Goal: Task Accomplishment & Management: Use online tool/utility

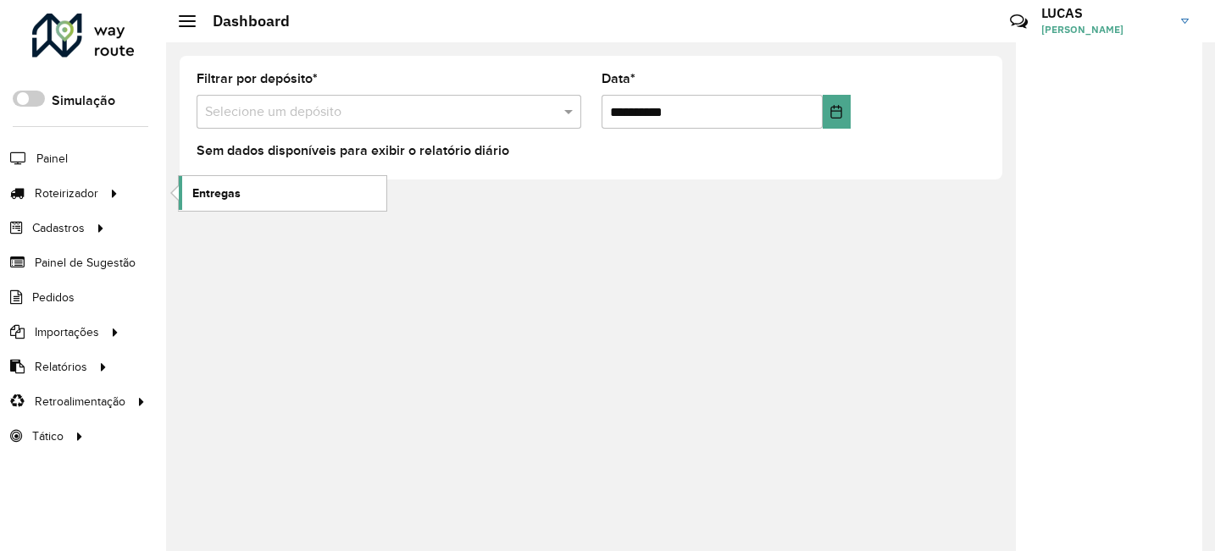
click at [230, 186] on span "Entregas" at bounding box center [216, 194] width 48 height 18
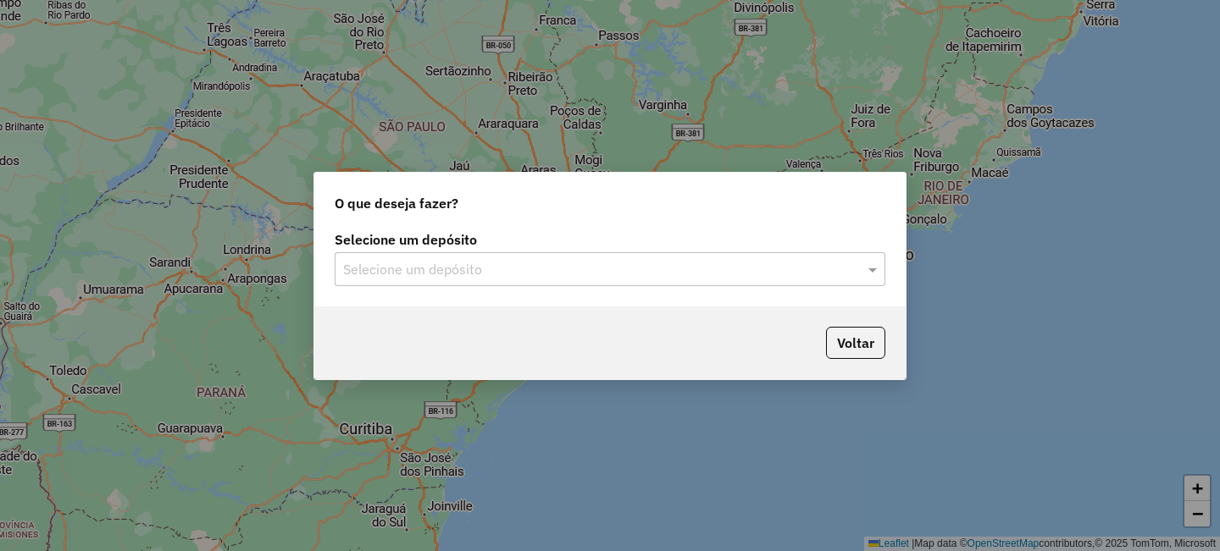
click at [485, 265] on input "text" at bounding box center [593, 270] width 500 height 20
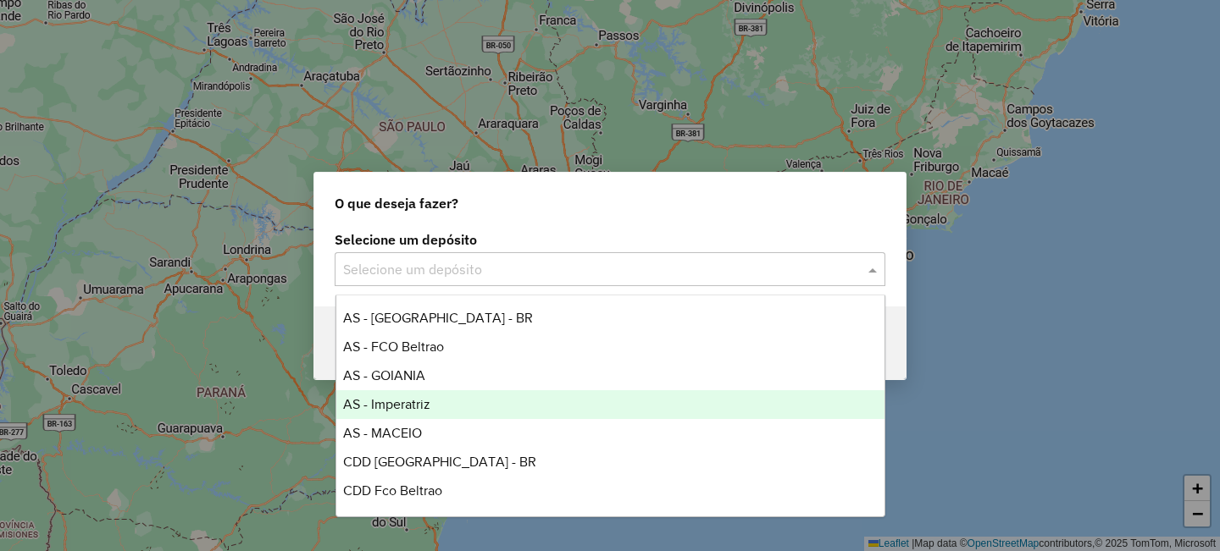
scroll to position [113, 0]
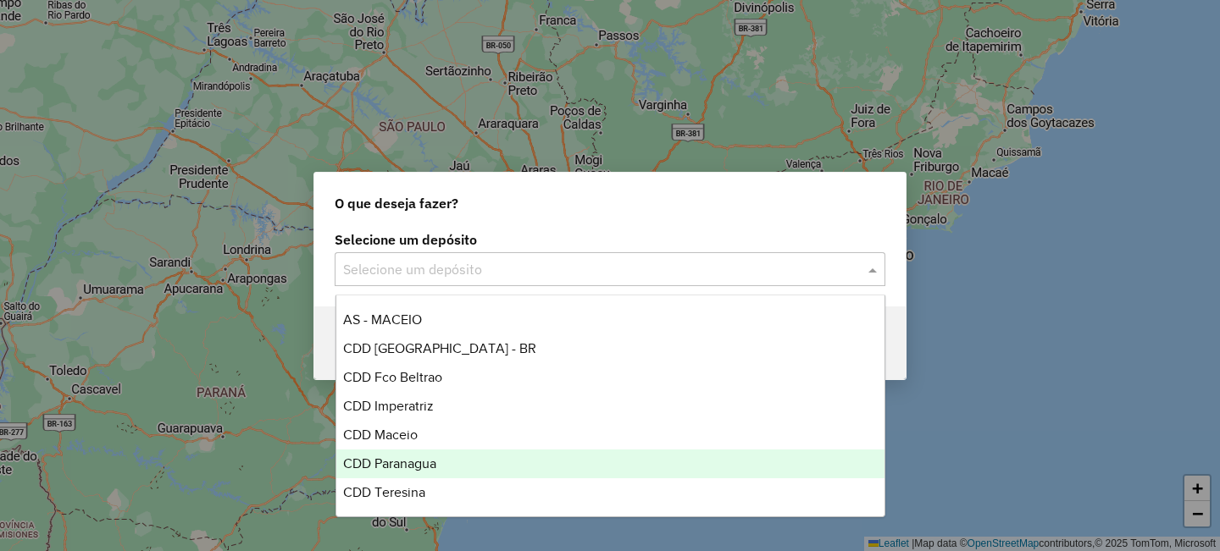
click at [396, 466] on span "CDD Paranagua" at bounding box center [389, 464] width 93 height 14
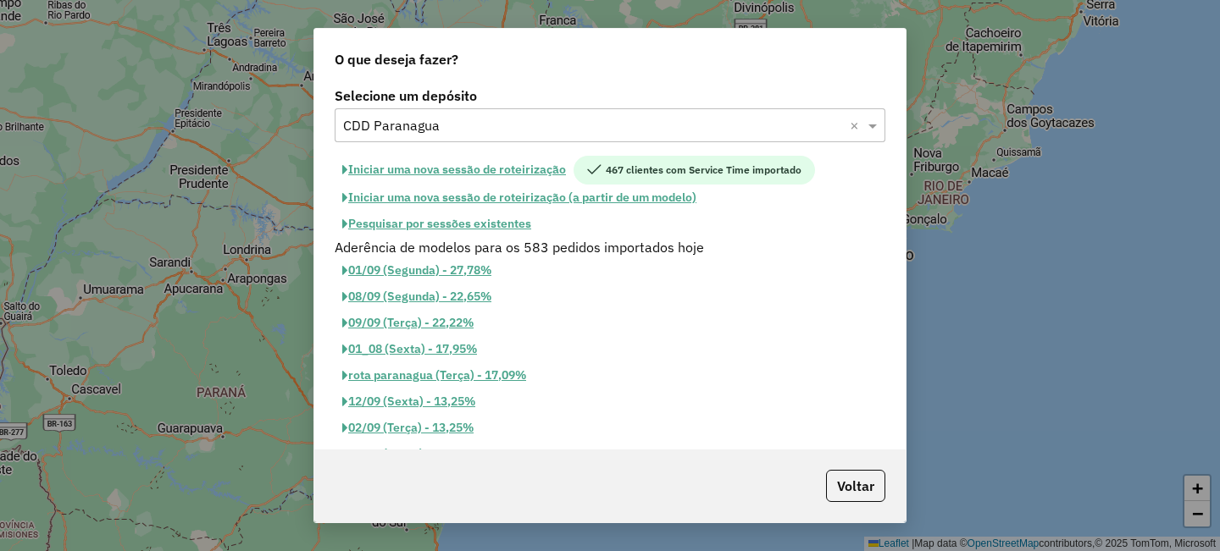
click at [504, 173] on button "Iniciar uma nova sessão de roteirização" at bounding box center [454, 170] width 239 height 29
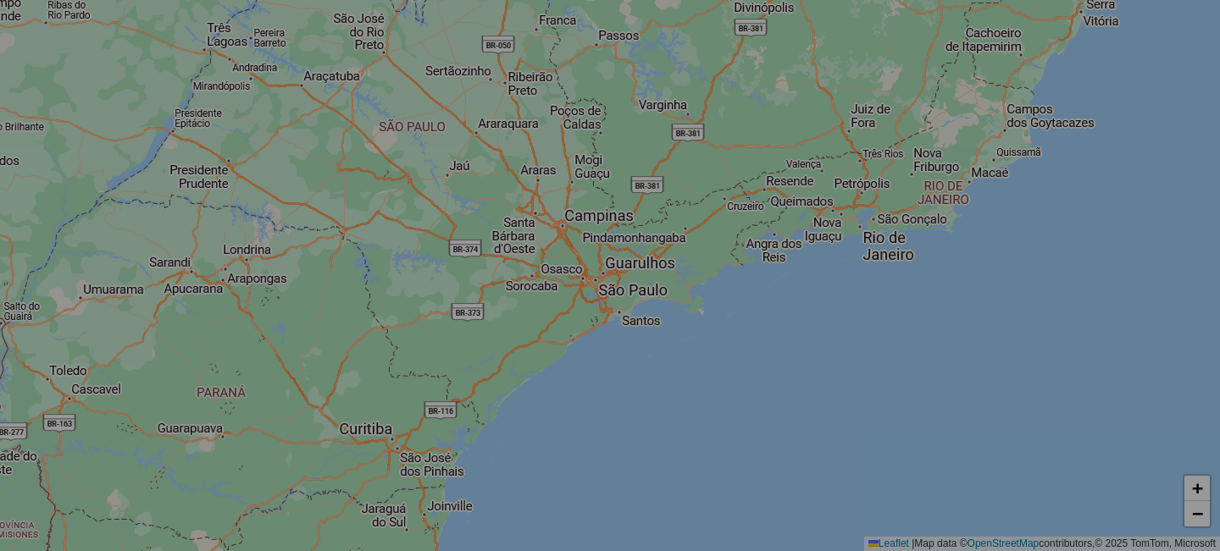
select select "*"
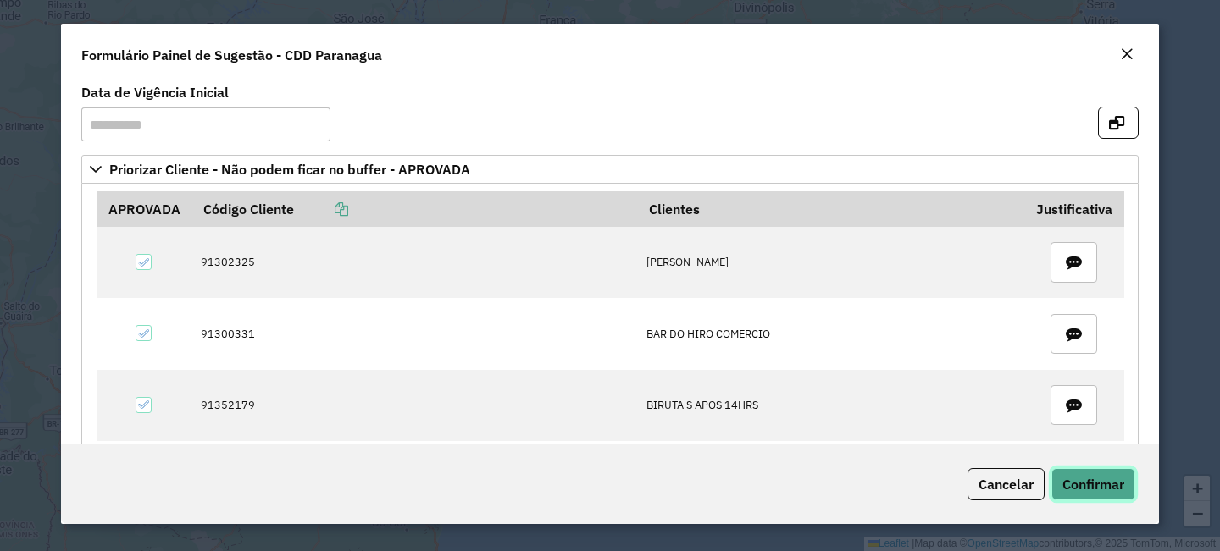
click at [1078, 476] on span "Confirmar" at bounding box center [1093, 484] width 62 height 17
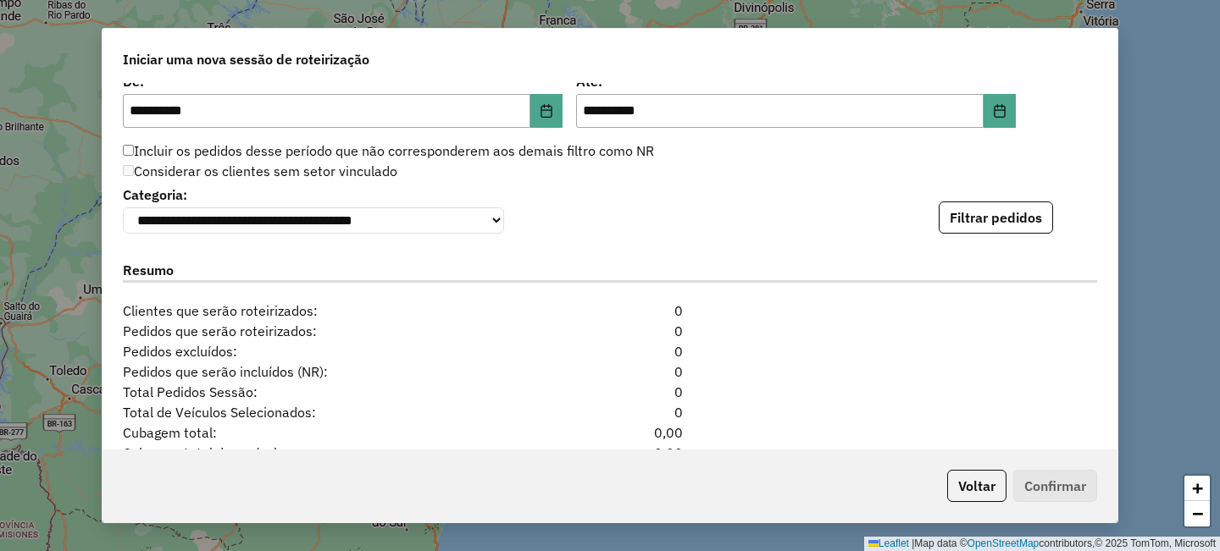
scroll to position [1796, 0]
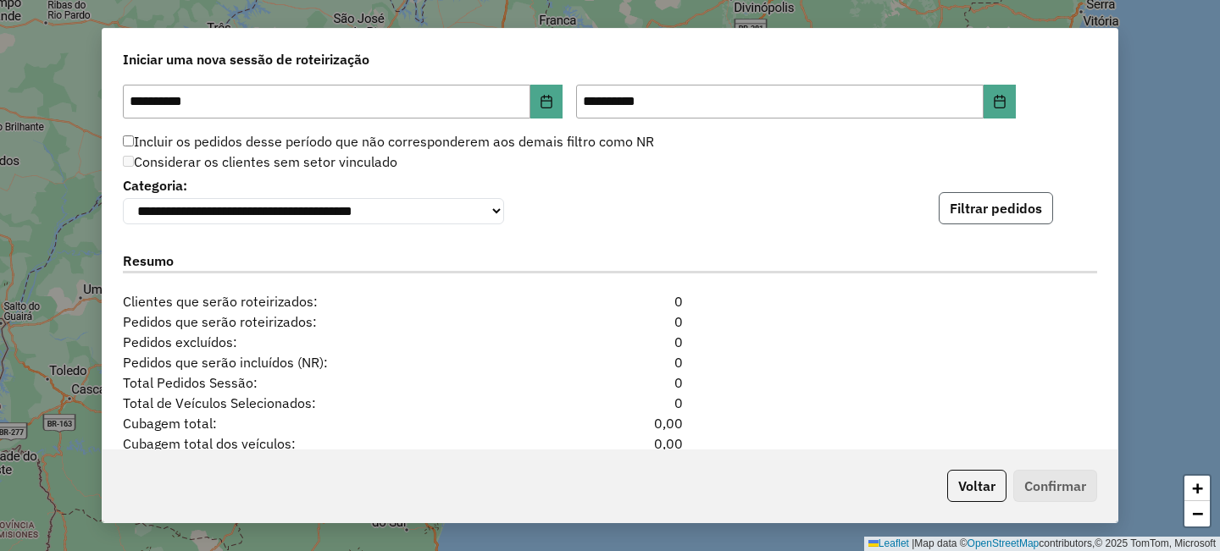
click at [977, 223] on button "Filtrar pedidos" at bounding box center [995, 208] width 114 height 32
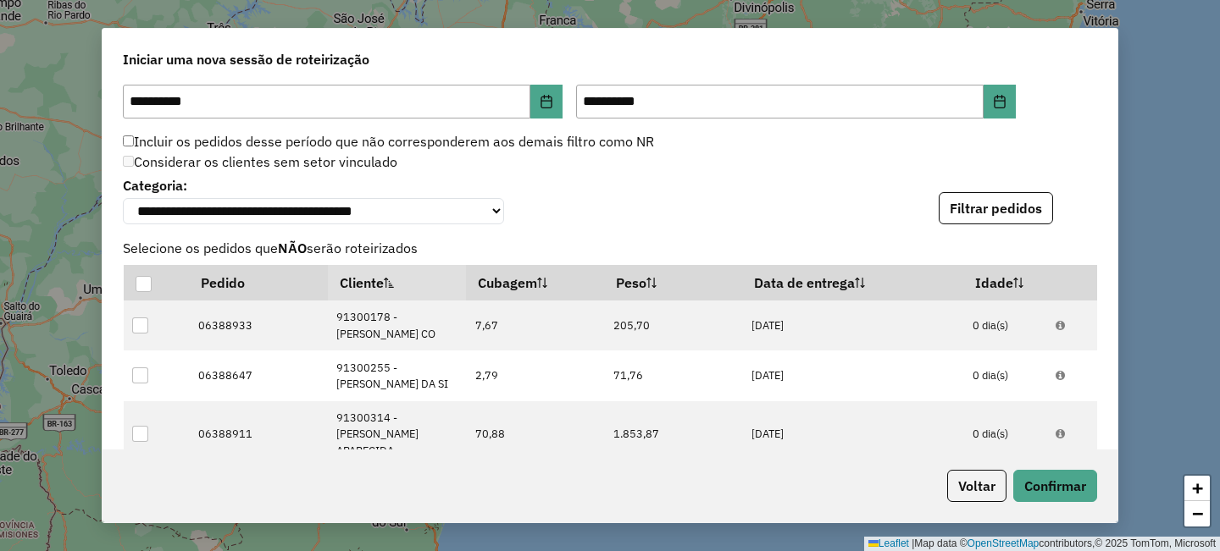
scroll to position [2330, 0]
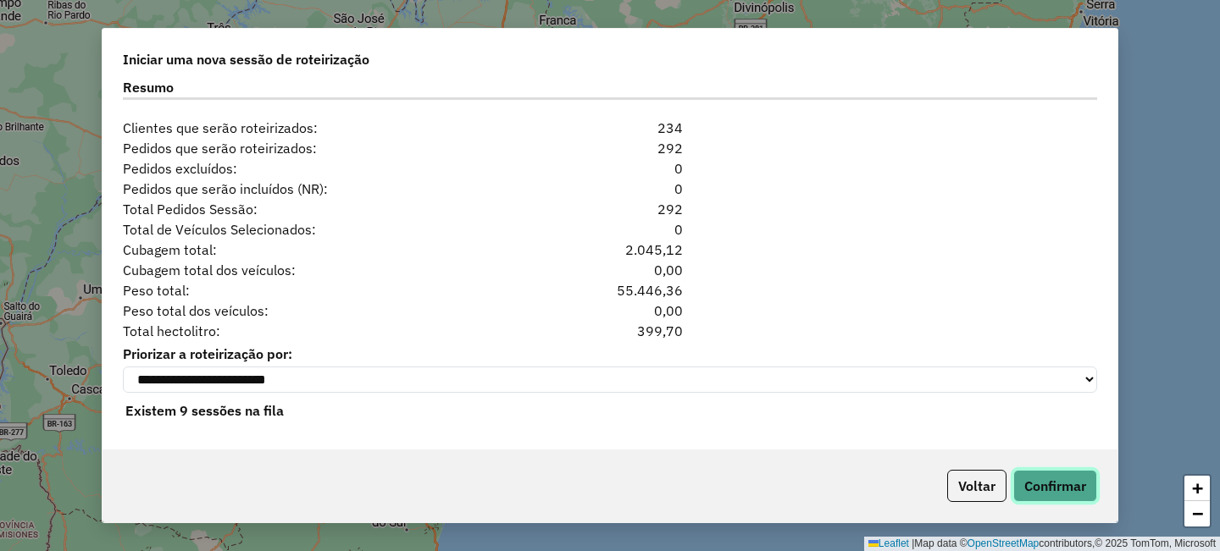
click at [1037, 479] on button "Confirmar" at bounding box center [1055, 486] width 84 height 32
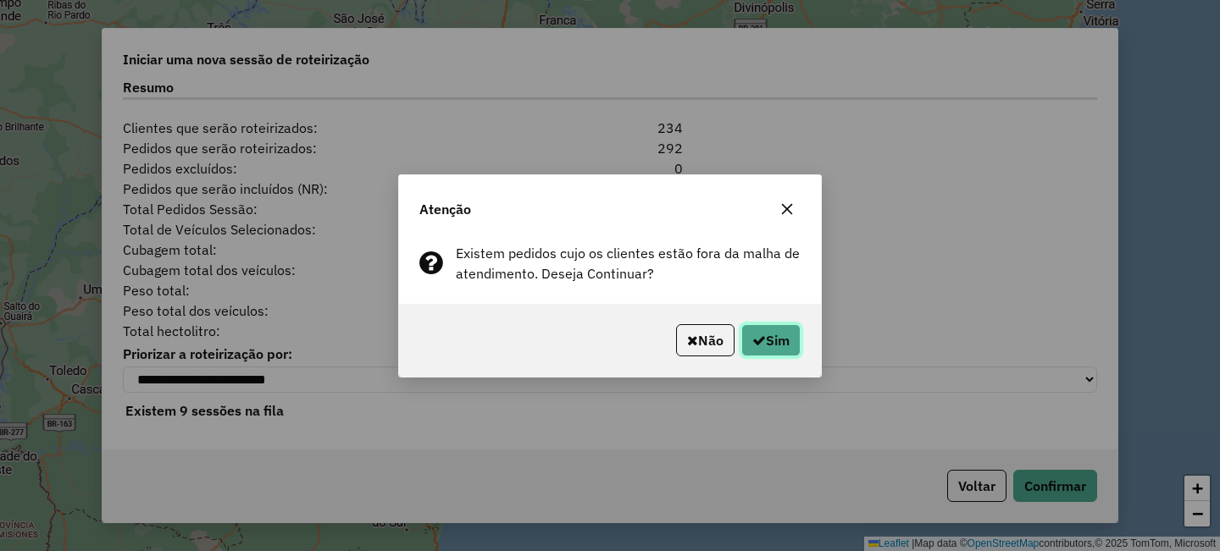
click at [753, 338] on icon "button" at bounding box center [759, 341] width 14 height 14
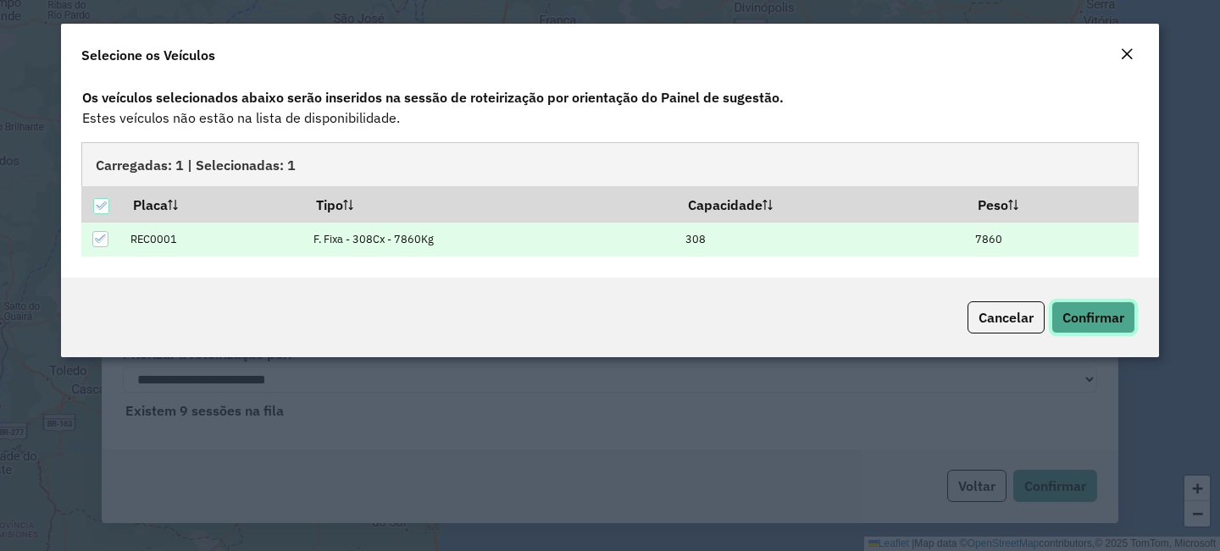
click at [1121, 317] on span "Confirmar" at bounding box center [1093, 317] width 62 height 17
